Goal: Check status: Check status

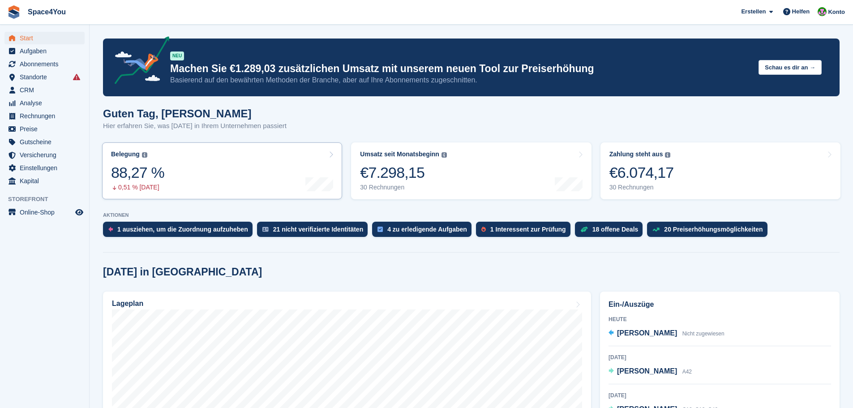
click at [217, 161] on link "Belegung Flächenprozentsatz aller aktuell belegten Einheiten. Beinhaltet Einhei…" at bounding box center [222, 170] width 240 height 57
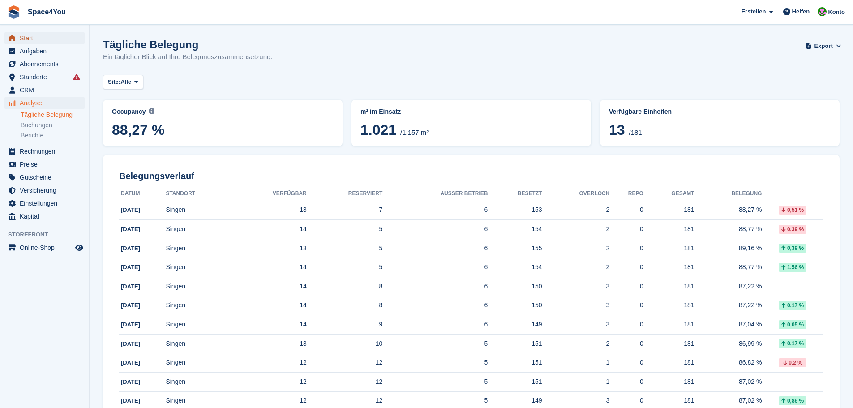
click at [47, 43] on span "Start" at bounding box center [47, 38] width 54 height 13
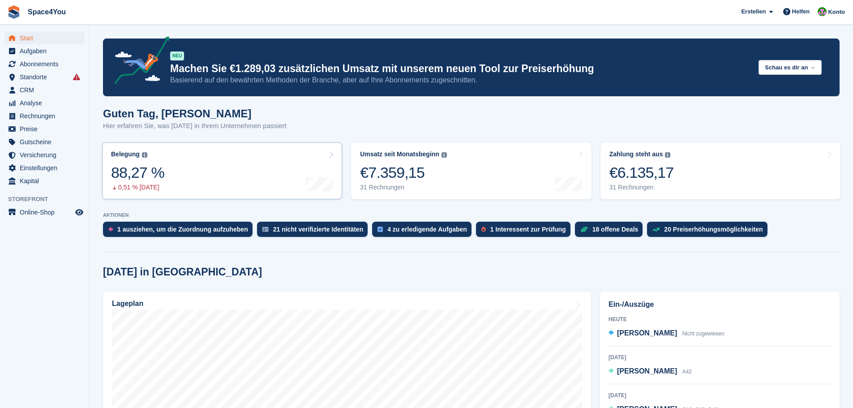
click at [252, 179] on link "Belegung Flächenprozentsatz aller aktuell belegten Einheiten. Beinhaltet Einhei…" at bounding box center [222, 170] width 240 height 57
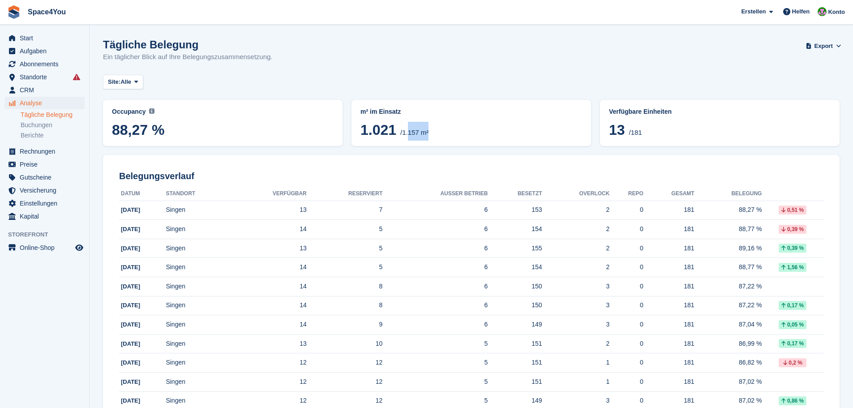
drag, startPoint x: 432, startPoint y: 137, endPoint x: 403, endPoint y: 133, distance: 29.9
click at [403, 133] on span "1.021 /1.157 m²" at bounding box center [471, 131] width 222 height 19
click at [403, 81] on div "Site: Alle Alle Singen" at bounding box center [471, 82] width 737 height 15
